Goal: Task Accomplishment & Management: Complete application form

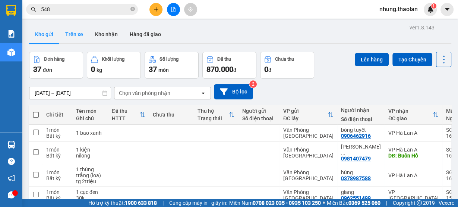
click at [78, 40] on button "Trên xe" at bounding box center [74, 34] width 30 height 18
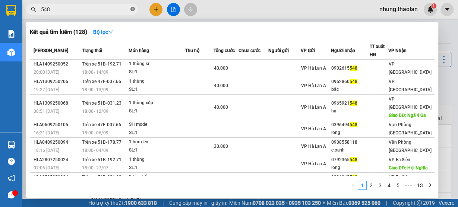
click at [133, 10] on icon "close-circle" at bounding box center [133, 9] width 4 height 4
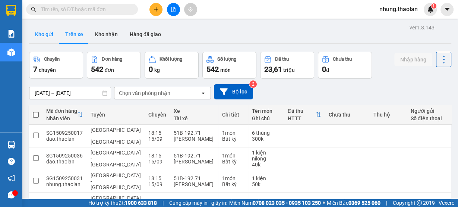
drag, startPoint x: 50, startPoint y: 35, endPoint x: 56, endPoint y: 35, distance: 6.0
click at [50, 35] on button "Kho gửi" at bounding box center [44, 34] width 30 height 18
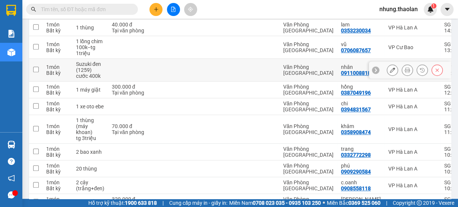
scroll to position [338, 0]
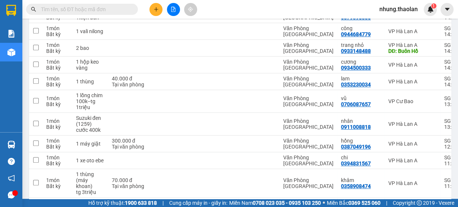
click at [157, 7] on icon "plus" at bounding box center [156, 9] width 5 height 5
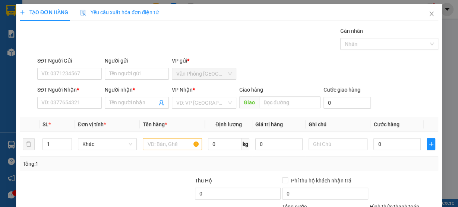
click at [157, 8] on div "Yêu cầu xuất hóa đơn điện tử" at bounding box center [119, 12] width 79 height 8
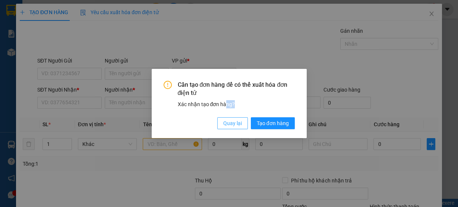
click at [229, 119] on div "Cần tạo đơn hàng để có thể xuất hóa đơn điện tử Xác nhận tạo đơn hàng? Quay lại…" at bounding box center [229, 105] width 131 height 49
click at [234, 123] on span "Quay lại" at bounding box center [232, 123] width 19 height 8
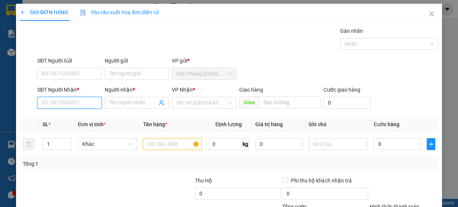
click at [84, 103] on input "SĐT Người Nhận *" at bounding box center [69, 103] width 65 height 12
click at [84, 119] on div "0984959594 - nhung snow" at bounding box center [72, 117] width 62 height 8
type input "0984959594"
type input "nhung snow"
type input "0984959594"
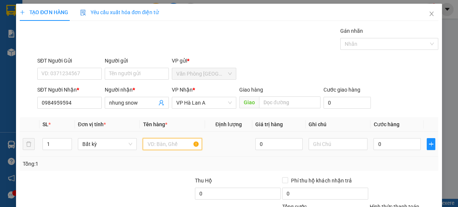
click at [160, 140] on input "text" at bounding box center [172, 144] width 59 height 12
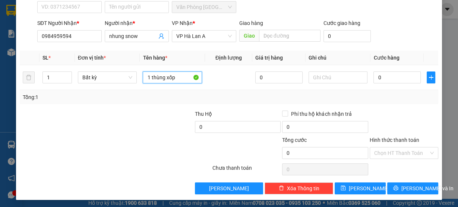
scroll to position [68, 0]
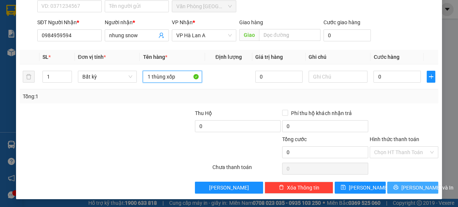
type input "1 thùng xốp"
click at [419, 184] on span "[PERSON_NAME] và In" at bounding box center [428, 188] width 52 height 8
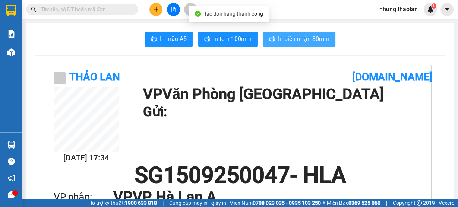
click at [312, 40] on span "In biên nhận 80mm" at bounding box center [303, 38] width 51 height 9
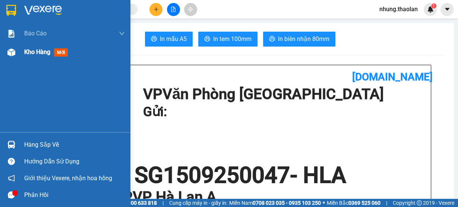
click at [43, 56] on div "Kho hàng mới" at bounding box center [47, 51] width 47 height 9
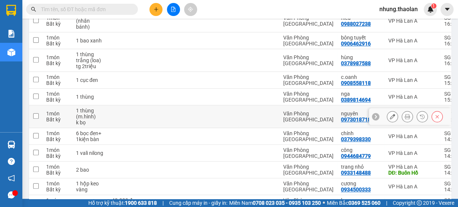
scroll to position [149, 0]
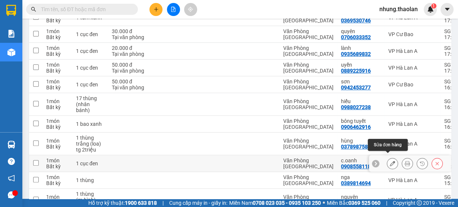
click at [390, 161] on icon at bounding box center [392, 163] width 5 height 5
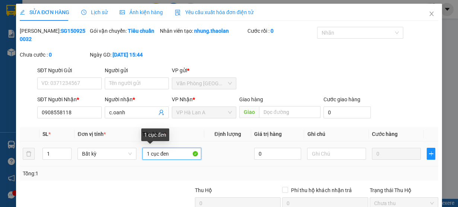
click at [172, 153] on input "1 cục đen" at bounding box center [172, 154] width 59 height 12
type input "1"
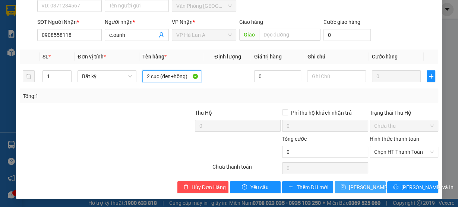
type input "2 cục (đen+hồng)"
click at [361, 190] on span "[PERSON_NAME] thay đổi" at bounding box center [379, 188] width 60 height 8
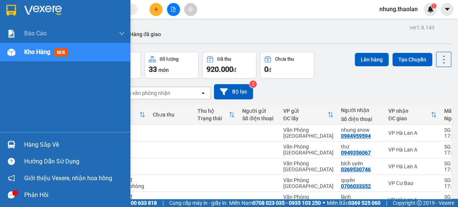
click at [36, 55] on span "Kho hàng" at bounding box center [37, 51] width 26 height 7
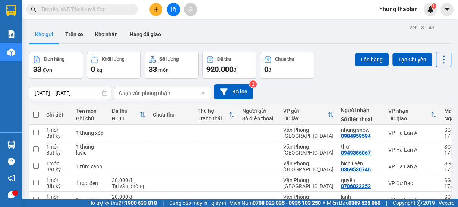
click at [155, 12] on icon "plus" at bounding box center [156, 9] width 5 height 5
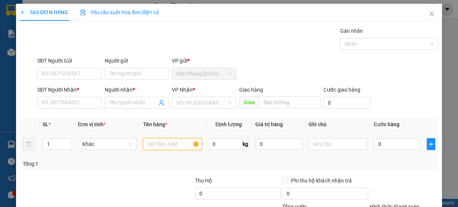
click at [162, 143] on input "text" at bounding box center [172, 144] width 59 height 12
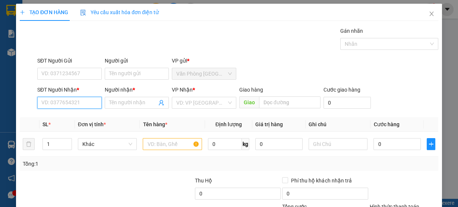
click at [76, 107] on input "SĐT Người Nhận *" at bounding box center [69, 103] width 65 height 12
type input "0913330889"
click at [131, 106] on input "Người nhận *" at bounding box center [133, 103] width 48 height 8
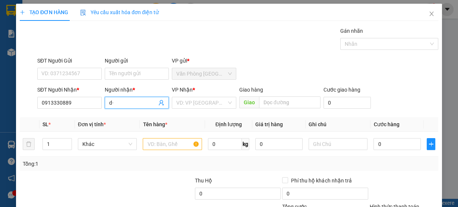
type input "d"
type input "đăng"
click at [195, 106] on input "search" at bounding box center [201, 102] width 50 height 11
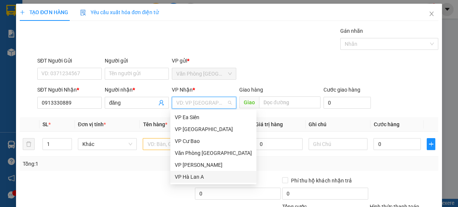
click at [200, 181] on div "VP Hà Lan A" at bounding box center [213, 177] width 77 height 8
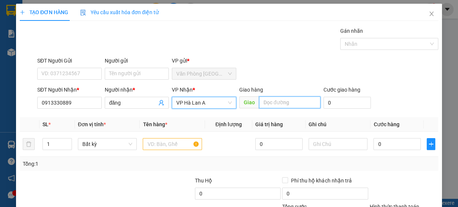
click at [271, 98] on input "text" at bounding box center [290, 103] width 62 height 12
type input "D"
click at [272, 103] on input "Đăksong" at bounding box center [290, 103] width 62 height 12
type input "ĐăkSong"
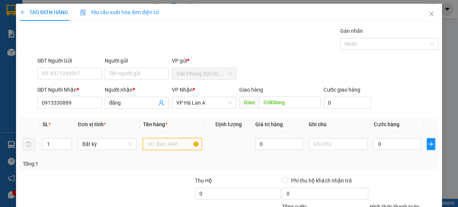
click at [169, 142] on input "text" at bounding box center [172, 144] width 59 height 12
type input "1"
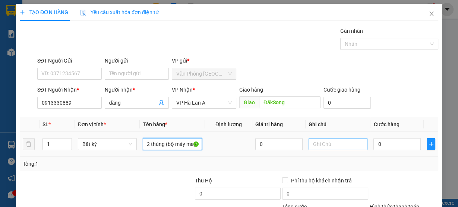
type input "2 thùng (bộ máy may)"
click at [318, 145] on input "text" at bounding box center [338, 144] width 59 height 12
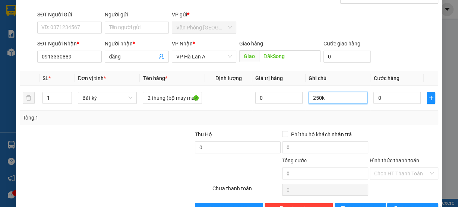
scroll to position [68, 0]
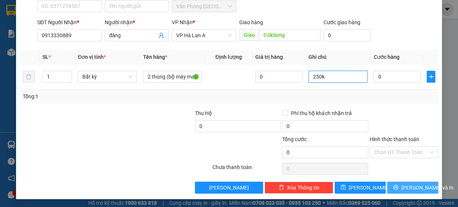
type input "250k"
click at [413, 187] on span "[PERSON_NAME] và In" at bounding box center [428, 188] width 52 height 8
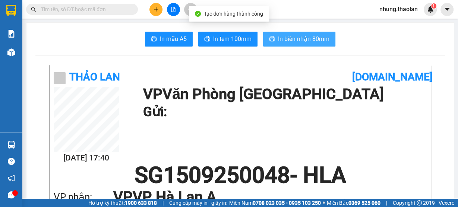
click at [298, 41] on span "In biên nhận 80mm" at bounding box center [303, 38] width 51 height 9
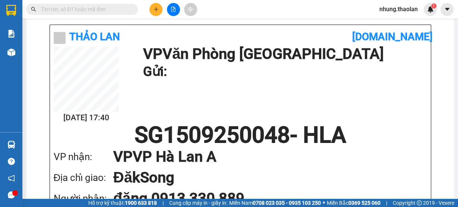
scroll to position [119, 0]
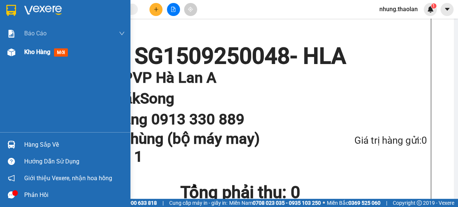
click at [46, 55] on span "Kho hàng" at bounding box center [37, 51] width 26 height 7
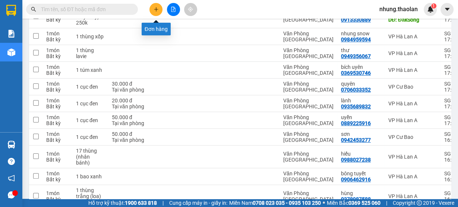
click at [157, 9] on icon "plus" at bounding box center [156, 9] width 5 height 5
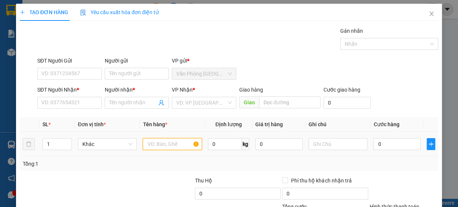
drag, startPoint x: 158, startPoint y: 149, endPoint x: 164, endPoint y: 148, distance: 6.1
click at [158, 148] on input "text" at bounding box center [172, 144] width 59 height 12
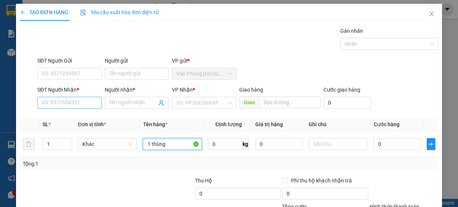
type input "1 thùng"
click at [74, 100] on input "SĐT Người Nhận *" at bounding box center [69, 103] width 65 height 12
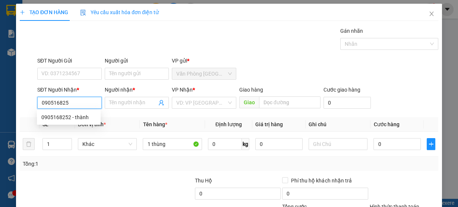
type input "0905168252"
click at [75, 121] on div "0905168252 - thành" at bounding box center [68, 117] width 55 height 8
type input "thành"
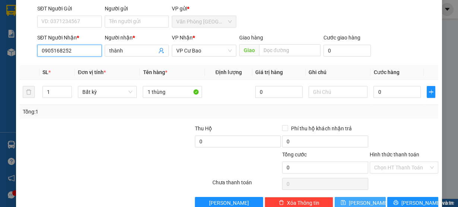
scroll to position [68, 0]
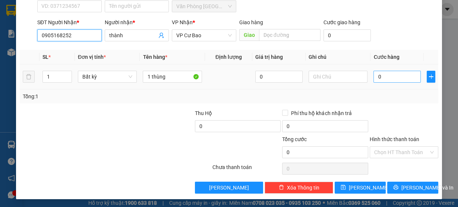
type input "0905168252"
click at [381, 77] on input "0" at bounding box center [397, 77] width 47 height 12
type input "4"
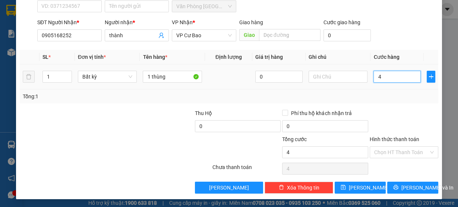
type input "40"
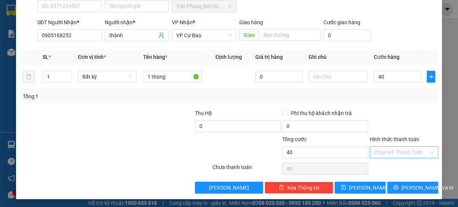
type input "40.000"
click at [400, 152] on input "Hình thức thanh toán" at bounding box center [402, 152] width 54 height 11
click at [397, 168] on div "Tại văn phòng" at bounding box center [400, 166] width 59 height 8
type input "0"
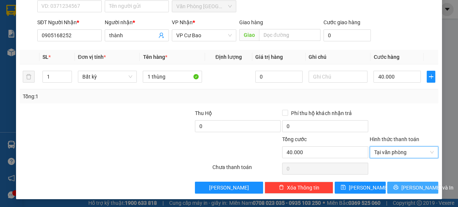
click at [413, 185] on span "[PERSON_NAME] và In" at bounding box center [428, 188] width 52 height 8
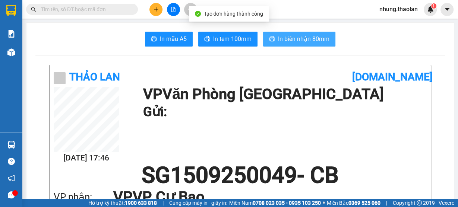
drag, startPoint x: 318, startPoint y: 46, endPoint x: 329, endPoint y: 53, distance: 12.9
click at [318, 46] on button "In biên nhận 80mm" at bounding box center [299, 39] width 72 height 15
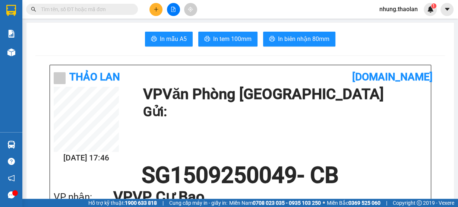
click at [158, 11] on icon "plus" at bounding box center [156, 9] width 5 height 5
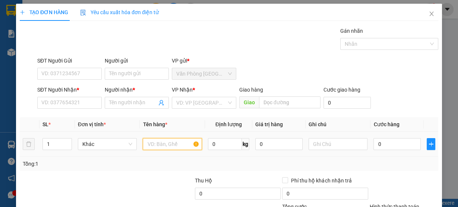
click at [161, 149] on input "text" at bounding box center [172, 144] width 59 height 12
type input "1 thùng"
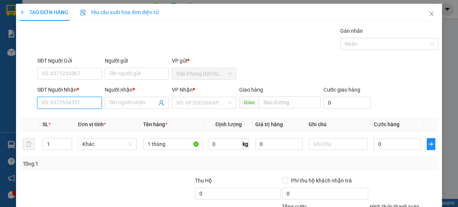
click at [76, 106] on input "SĐT Người Nhận *" at bounding box center [69, 103] width 65 height 12
type input "0"
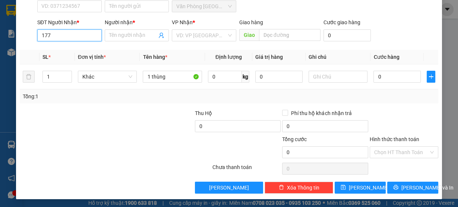
drag, startPoint x: 61, startPoint y: 35, endPoint x: 31, endPoint y: 41, distance: 30.7
click at [31, 40] on div "SĐT Người Nhận * 177 177 Người nhận * Tên người nhận VP Nhận * VD: VP Sài Gòn G…" at bounding box center [229, 31] width 420 height 26
type input "0985168177"
drag, startPoint x: 83, startPoint y: 50, endPoint x: 91, endPoint y: 53, distance: 8.6
click at [83, 51] on div "0985168177 - ổn" at bounding box center [68, 50] width 55 height 8
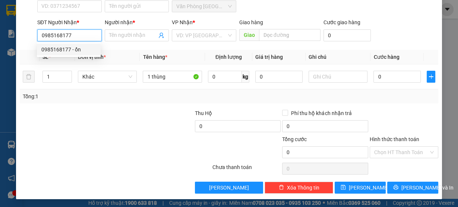
type input "ổn"
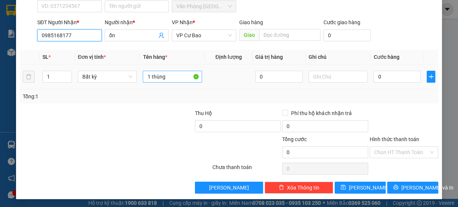
type input "0985168177"
click at [178, 78] on input "1 thùng" at bounding box center [172, 77] width 59 height 12
type input "1 thùng xốp"
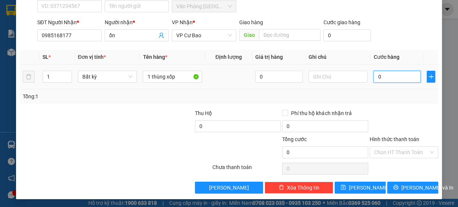
click at [376, 76] on input "0" at bounding box center [397, 77] width 47 height 12
type input "5"
type input "50"
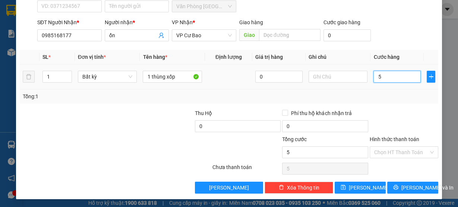
type input "50"
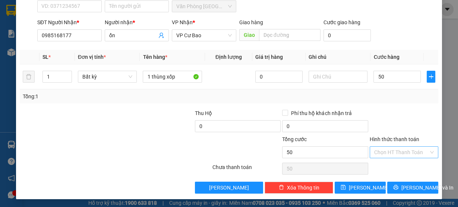
type input "50.000"
click at [381, 154] on input "Hình thức thanh toán" at bounding box center [402, 152] width 54 height 11
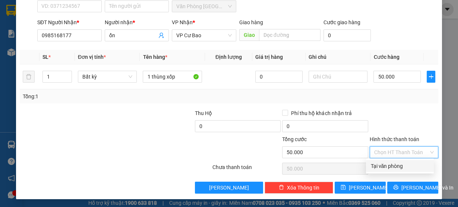
click at [381, 168] on div "Tại văn phòng" at bounding box center [400, 166] width 59 height 8
type input "0"
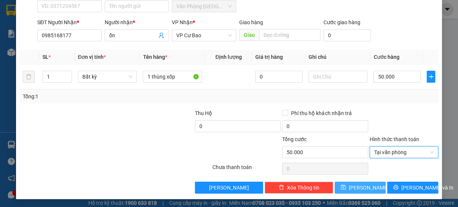
click at [364, 190] on span "[PERSON_NAME]" at bounding box center [369, 188] width 40 height 8
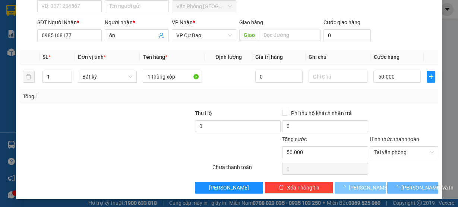
type input "0"
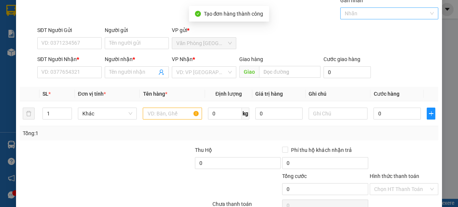
scroll to position [0, 0]
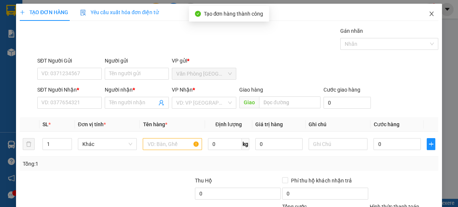
click at [427, 18] on span "Close" at bounding box center [432, 14] width 21 height 21
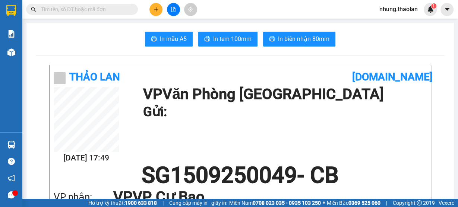
click at [71, 7] on input "text" at bounding box center [85, 9] width 88 height 8
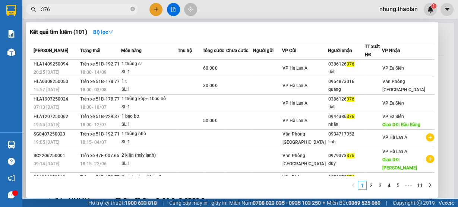
type input "376"
click at [240, 11] on div at bounding box center [229, 103] width 458 height 207
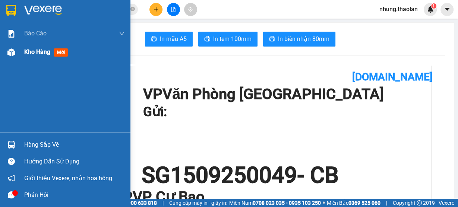
click at [34, 55] on span "Kho hàng" at bounding box center [37, 51] width 26 height 7
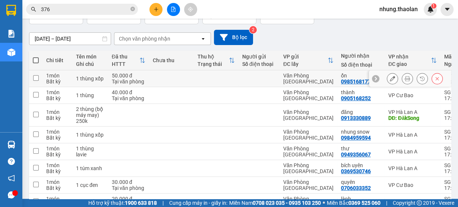
scroll to position [60, 0]
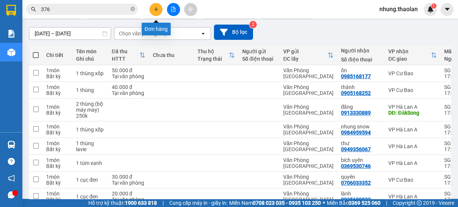
click at [158, 10] on button at bounding box center [156, 9] width 13 height 13
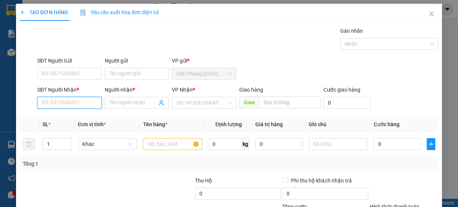
click at [66, 103] on input "SĐT Người Nhận *" at bounding box center [69, 103] width 65 height 12
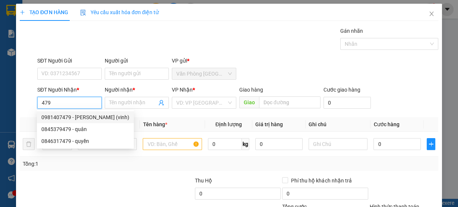
click at [90, 118] on div "0981407479 - [PERSON_NAME] (vinh)" at bounding box center [85, 117] width 88 height 8
type input "0981407479"
type input "[PERSON_NAME] (vinh)"
type input "Buôn Hồ"
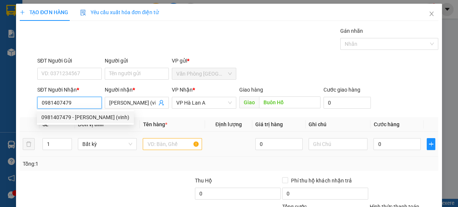
type input "0981407479"
click at [159, 146] on input "text" at bounding box center [172, 144] width 59 height 12
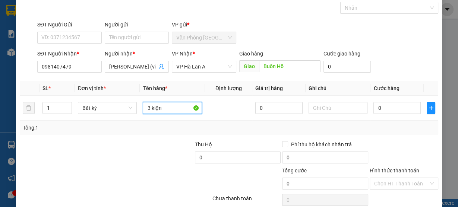
scroll to position [68, 0]
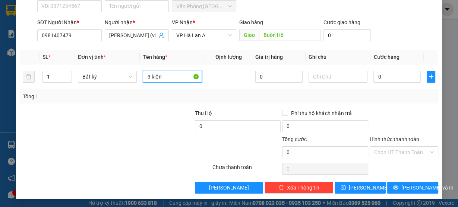
type input "3 kiện"
click at [386, 200] on div "TẠO ĐƠN HÀNG Yêu cầu xuất hóa đơn điện tử Transit Pickup Surcharge Ids Transit …" at bounding box center [229, 103] width 458 height 207
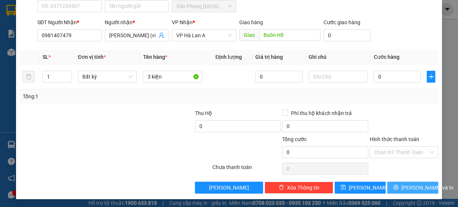
click at [404, 185] on span "[PERSON_NAME] và In" at bounding box center [428, 188] width 52 height 8
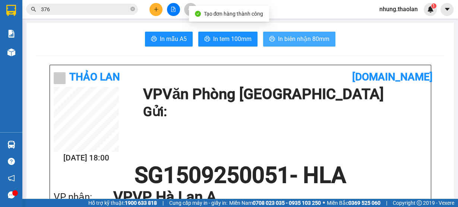
click at [313, 32] on button "In biên nhận 80mm" at bounding box center [299, 39] width 72 height 15
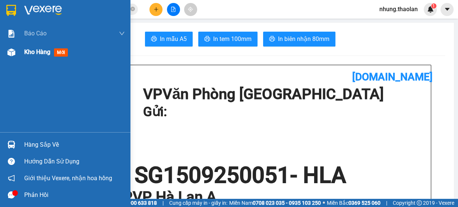
click at [33, 59] on div "Kho hàng mới" at bounding box center [74, 52] width 101 height 19
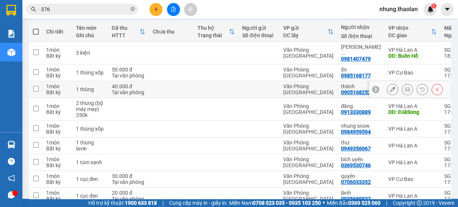
scroll to position [90, 0]
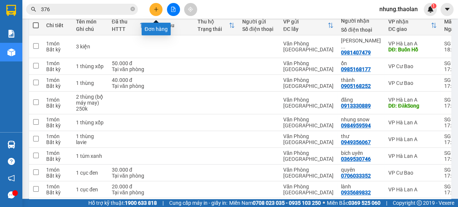
click at [158, 9] on icon "plus" at bounding box center [156, 9] width 5 height 5
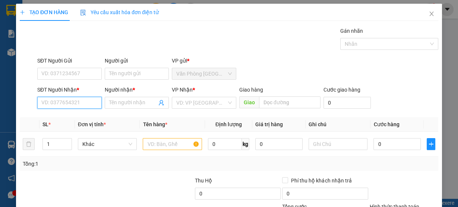
drag, startPoint x: 75, startPoint y: 103, endPoint x: 78, endPoint y: 100, distance: 4.0
click at [78, 100] on input "SĐT Người Nhận *" at bounding box center [69, 103] width 65 height 12
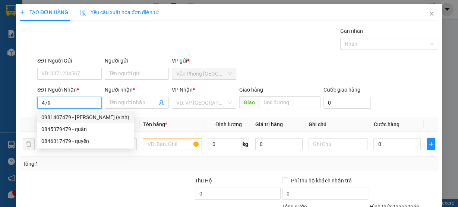
click at [79, 115] on div "0981407479 - [PERSON_NAME] (vinh)" at bounding box center [85, 117] width 88 height 8
type input "0981407479"
type input "[PERSON_NAME] (vinh)"
type input "Buôn Hồ"
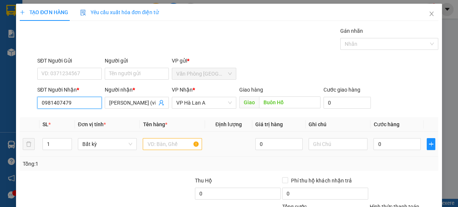
type input "0981407479"
click at [165, 145] on input "text" at bounding box center [172, 144] width 59 height 12
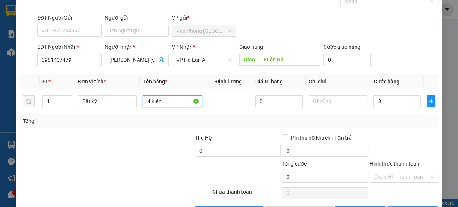
scroll to position [68, 0]
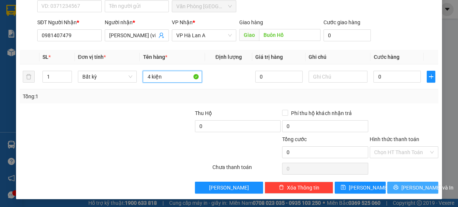
type input "4 kiện"
drag, startPoint x: 405, startPoint y: 181, endPoint x: 399, endPoint y: 180, distance: 5.7
click at [404, 181] on div "Transit Pickup Surcharge Ids Transit Deliver Surcharge Ids Transit Deliver Surc…" at bounding box center [229, 76] width 419 height 235
click at [408, 188] on span "[PERSON_NAME] và In" at bounding box center [428, 188] width 52 height 8
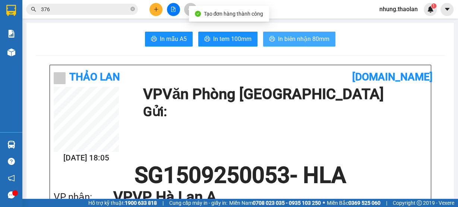
click at [281, 40] on span "In biên nhận 80mm" at bounding box center [303, 38] width 51 height 9
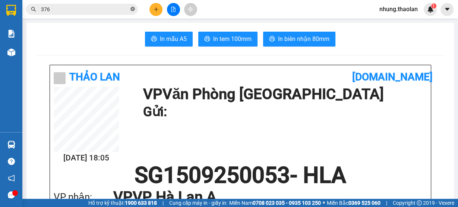
click at [132, 9] on icon "close-circle" at bounding box center [133, 9] width 4 height 4
click at [157, 11] on icon "plus" at bounding box center [156, 9] width 5 height 5
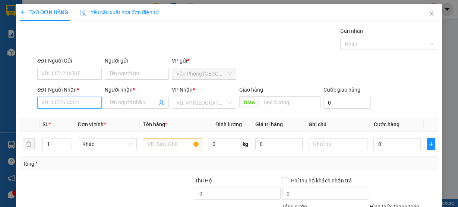
click at [73, 103] on input "SĐT Người Nhận *" at bounding box center [69, 103] width 65 height 12
click at [75, 104] on input "SĐT Người Nhận *" at bounding box center [69, 103] width 65 height 12
type input "0943777383"
click at [80, 112] on div "0943777383 -" at bounding box center [69, 118] width 64 height 12
type input "BMT"
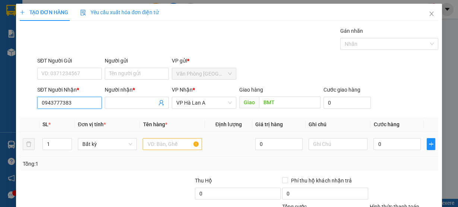
type input "0943777383"
click at [168, 145] on input "text" at bounding box center [172, 144] width 59 height 12
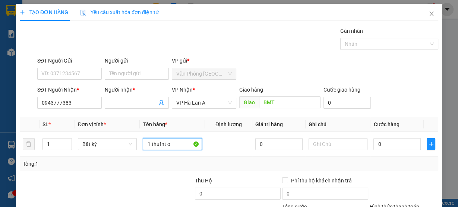
drag, startPoint x: 179, startPoint y: 144, endPoint x: 53, endPoint y: 162, distance: 127.3
click at [53, 162] on div "SL * Đơn vị tính * Tên hàng * Định lượng Giá trị hàng Ghi chú Cước hàng 1 Bất k…" at bounding box center [229, 145] width 419 height 54
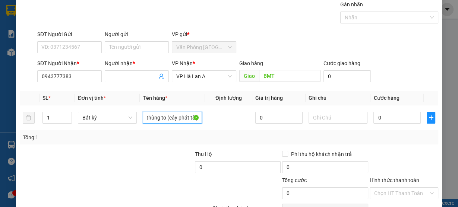
scroll to position [68, 0]
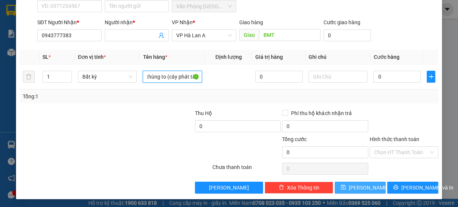
type input "1 thùng to (cây phát tài)"
click at [357, 184] on span "[PERSON_NAME]" at bounding box center [369, 188] width 40 height 8
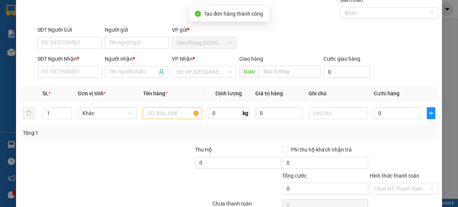
scroll to position [0, 0]
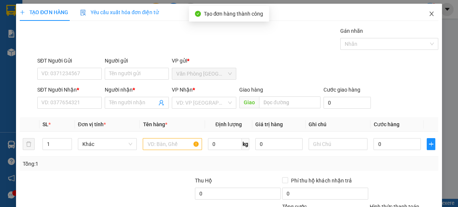
click at [431, 16] on span "Close" at bounding box center [432, 14] width 21 height 21
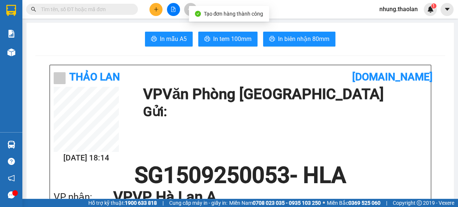
click at [114, 10] on input "text" at bounding box center [85, 9] width 88 height 8
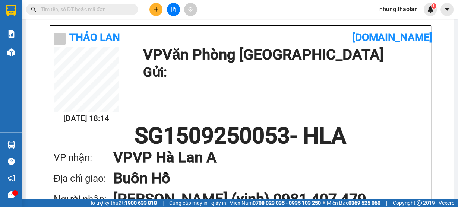
scroll to position [90, 0]
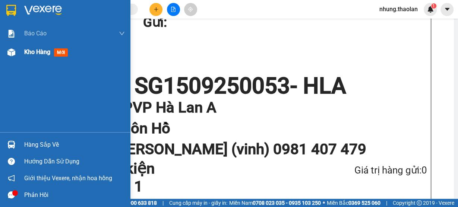
click at [37, 52] on span "Kho hàng" at bounding box center [37, 51] width 26 height 7
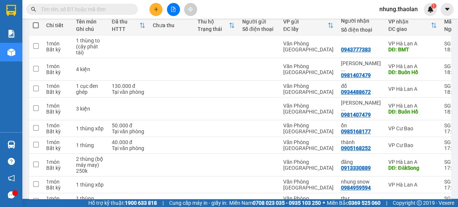
click at [110, 9] on input "text" at bounding box center [85, 9] width 88 height 8
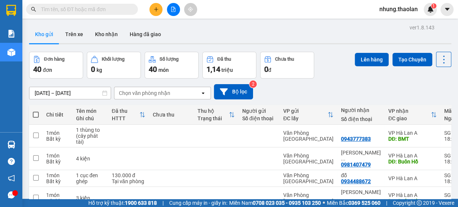
click at [124, 11] on input "text" at bounding box center [85, 9] width 88 height 8
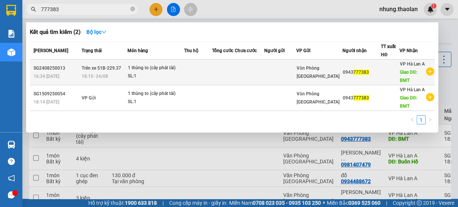
type input "777383"
click at [228, 70] on td at bounding box center [223, 73] width 23 height 26
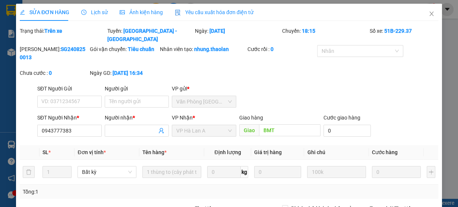
type input "0943777383"
type input "BMT"
click at [430, 15] on icon "close" at bounding box center [432, 14] width 4 height 4
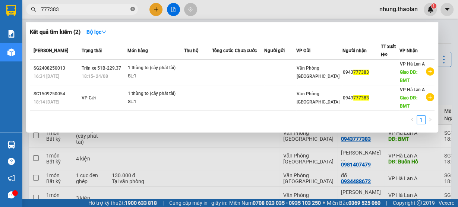
click at [132, 10] on icon "close-circle" at bounding box center [133, 9] width 4 height 4
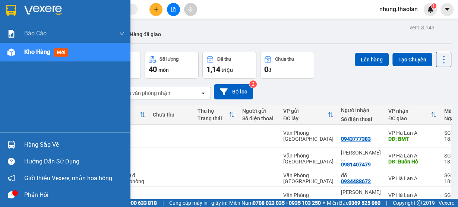
click at [34, 51] on span "Kho hàng" at bounding box center [37, 51] width 26 height 7
